Goal: Navigation & Orientation: Find specific page/section

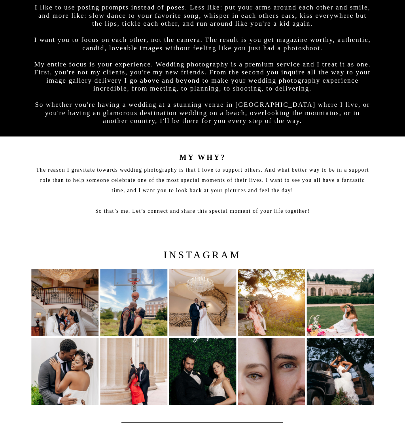
scroll to position [574, 0]
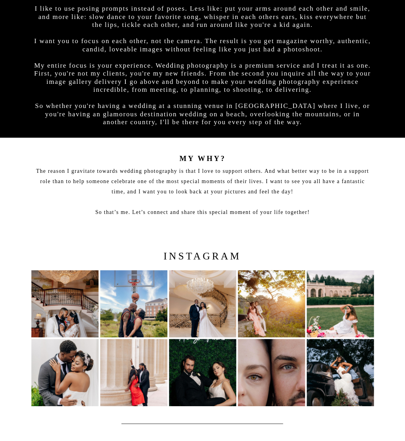
click at [210, 325] on img at bounding box center [202, 303] width 67 height 67
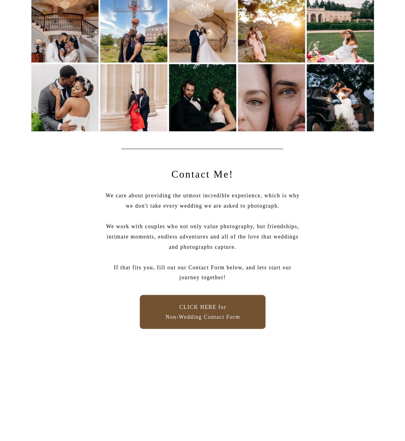
scroll to position [848, 0]
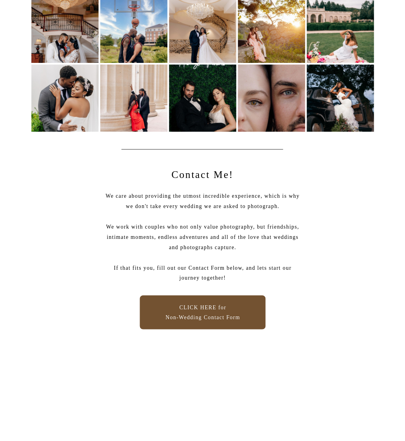
click at [218, 308] on p "CLICK HERE for Non-Wedding Contact Form" at bounding box center [203, 313] width 86 height 20
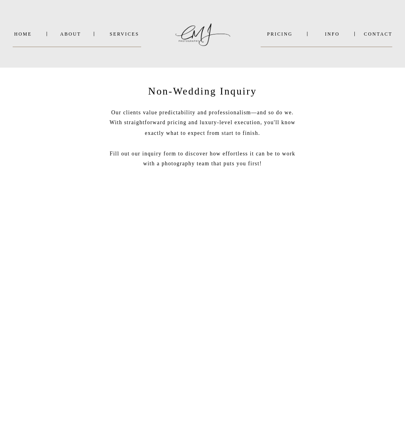
click at [59, 39] on div "Contact INFO PRICING SERVICES About Home WEDDINGS ENGAGEMENTS EVENTS PORTRAITS …" at bounding box center [202, 431] width 405 height 863
click at [73, 36] on nav "About" at bounding box center [70, 33] width 20 height 5
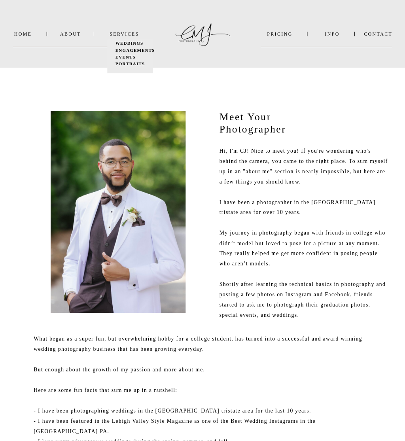
click at [21, 36] on nav "Home" at bounding box center [23, 33] width 20 height 5
